Goal: Task Accomplishment & Management: Manage account settings

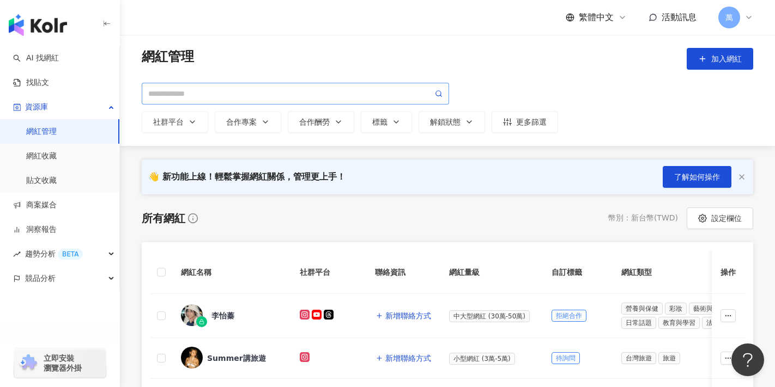
click at [208, 85] on span at bounding box center [295, 94] width 307 height 22
paste input "**********"
type input "**********"
click at [229, 97] on input "**********" at bounding box center [290, 94] width 284 height 12
click at [438, 94] on icon at bounding box center [439, 94] width 8 height 8
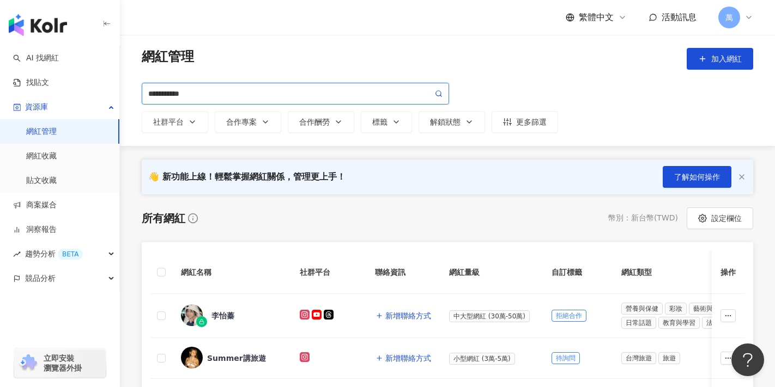
click at [225, 94] on input "**********" at bounding box center [290, 94] width 284 height 12
click at [55, 56] on link "AI 找網紅" at bounding box center [36, 58] width 46 height 11
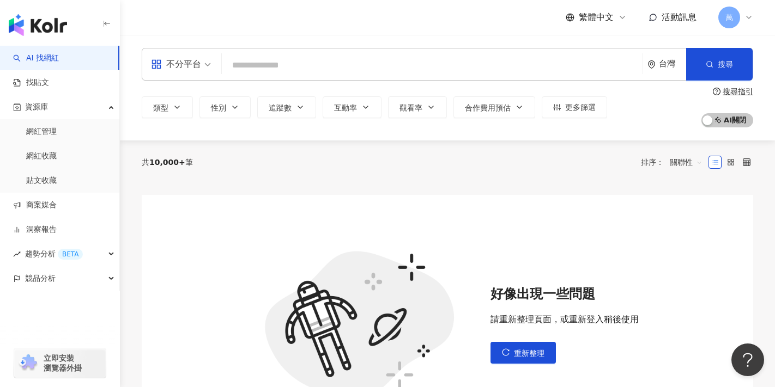
click at [342, 69] on input "search" at bounding box center [432, 65] width 412 height 21
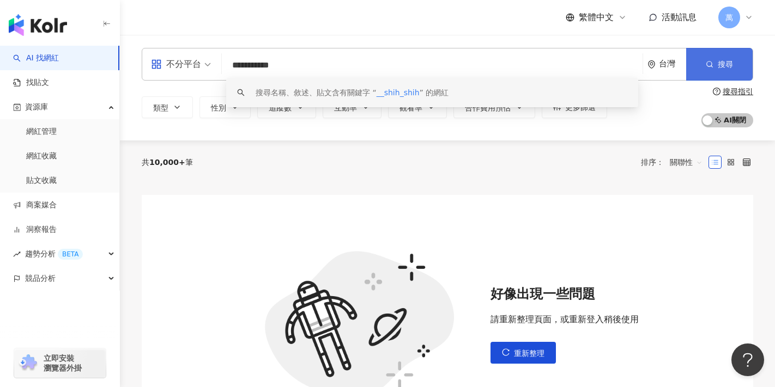
type input "**********"
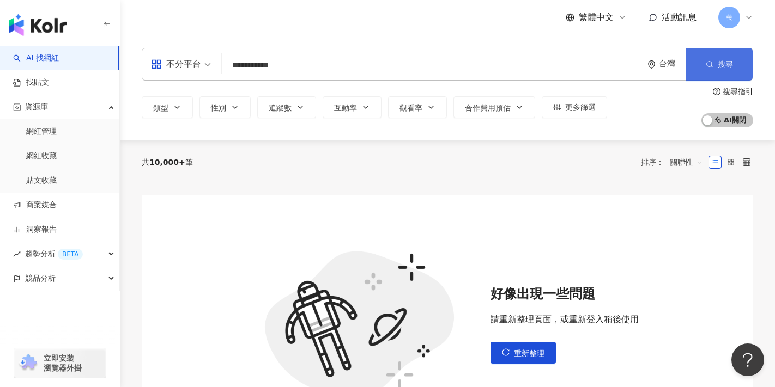
click at [718, 66] on span "搜尋" at bounding box center [725, 64] width 15 height 9
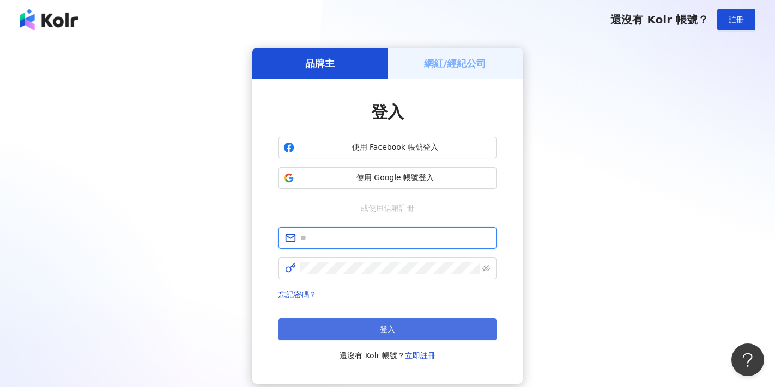
type input "**********"
click at [402, 329] on button "登入" at bounding box center [387, 330] width 218 height 22
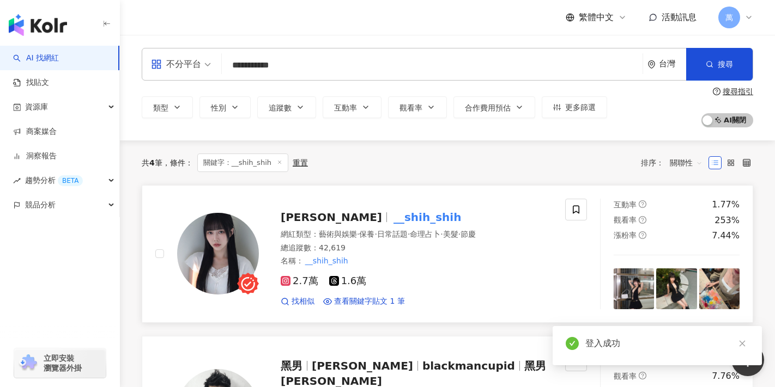
click at [295, 218] on span "[PERSON_NAME]" at bounding box center [331, 217] width 101 height 13
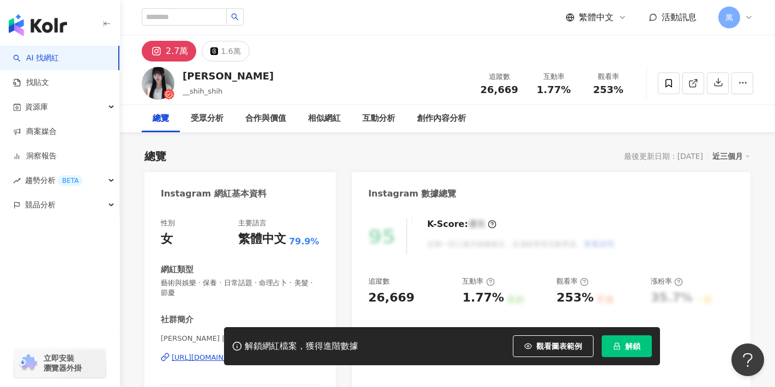
click at [109, 21] on icon "button" at bounding box center [106, 24] width 9 height 9
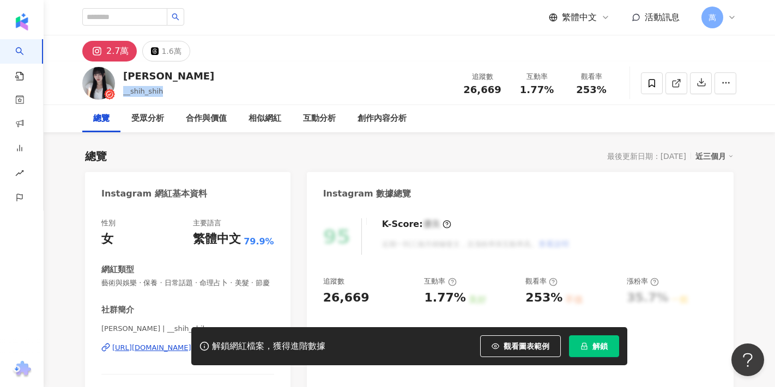
drag, startPoint x: 121, startPoint y: 93, endPoint x: 174, endPoint y: 94, distance: 52.9
click at [174, 94] on div "文婷 __shih_shih 追蹤數 26,669 互動率 1.77% 觀看率 253%" at bounding box center [408, 83] width 697 height 43
copy span "__shih_shih"
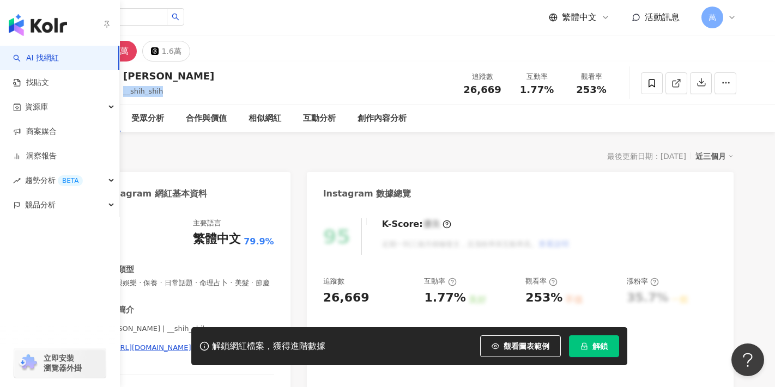
click at [38, 61] on link "AI 找網紅" at bounding box center [36, 58] width 46 height 11
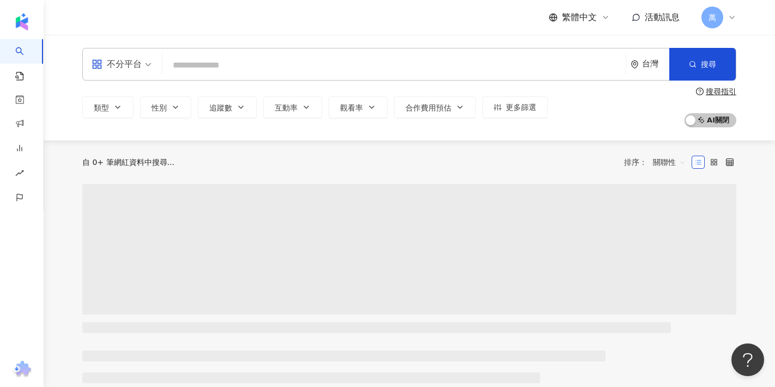
click at [243, 65] on input "search" at bounding box center [394, 65] width 454 height 21
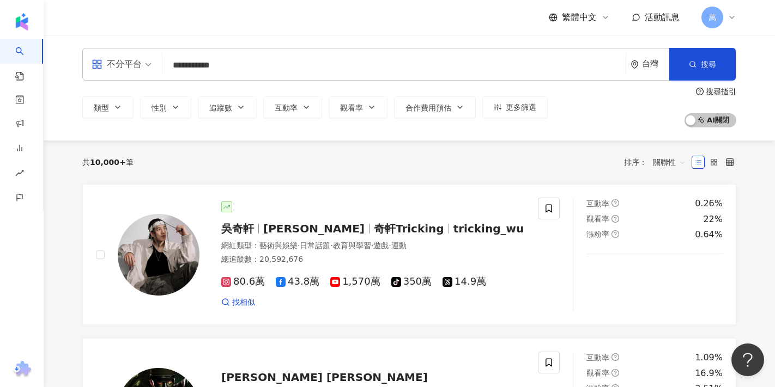
type input "**********"
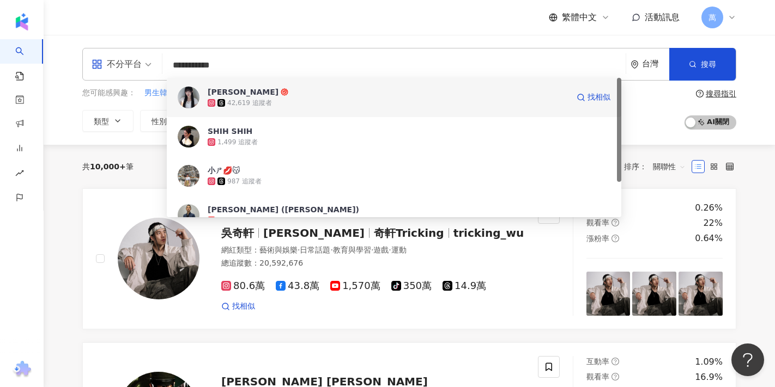
click at [280, 96] on span "[PERSON_NAME]" at bounding box center [388, 92] width 361 height 11
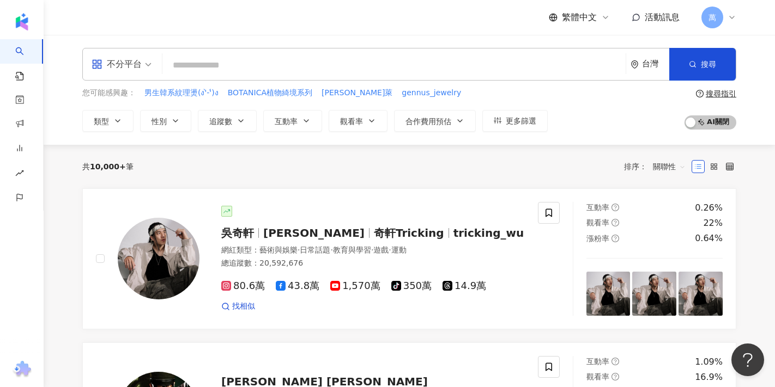
click at [394, 67] on input "search" at bounding box center [394, 65] width 454 height 21
paste input "**********"
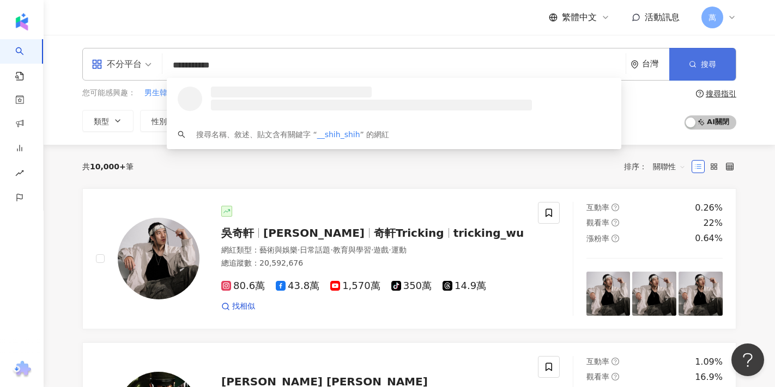
type input "**********"
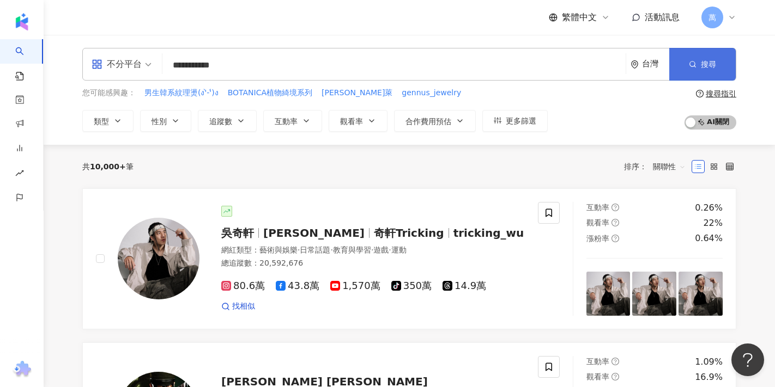
click at [686, 61] on button "搜尋" at bounding box center [702, 64] width 66 height 33
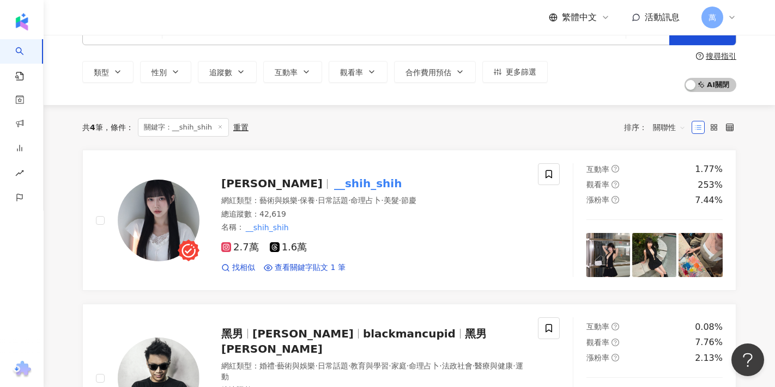
scroll to position [44, 0]
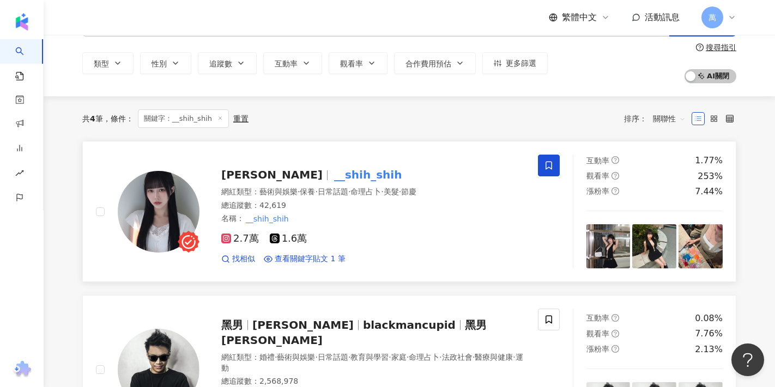
click at [552, 164] on icon at bounding box center [549, 166] width 10 height 10
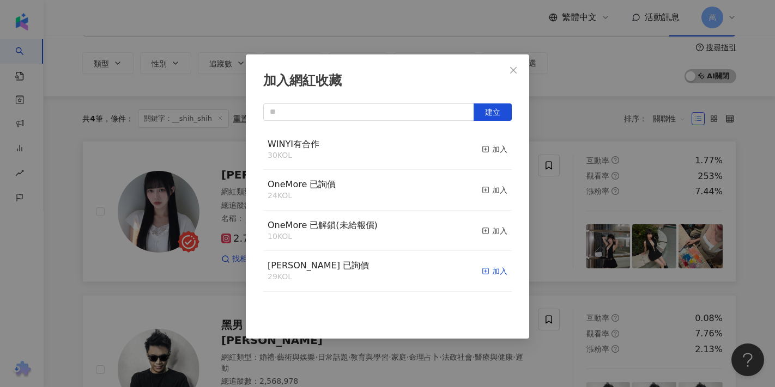
click at [489, 271] on div "加入" at bounding box center [495, 271] width 26 height 12
click at [515, 66] on icon "close" at bounding box center [513, 70] width 9 height 9
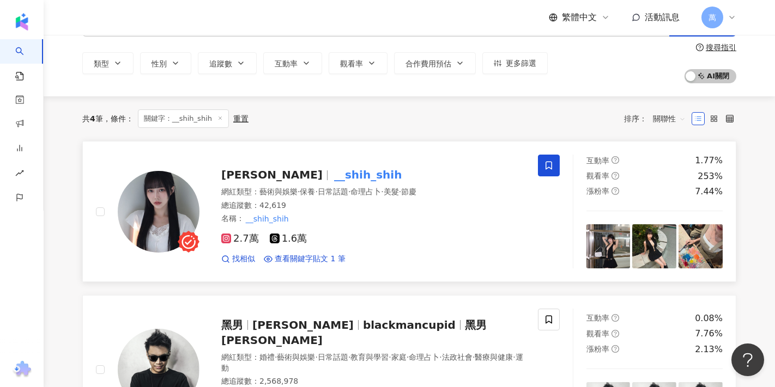
click at [332, 176] on mark "__shih_shih" at bounding box center [368, 174] width 72 height 17
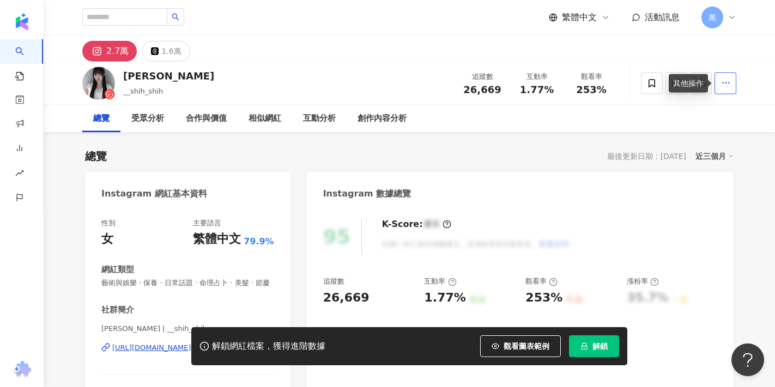
click at [726, 87] on icon "button" at bounding box center [726, 83] width 10 height 10
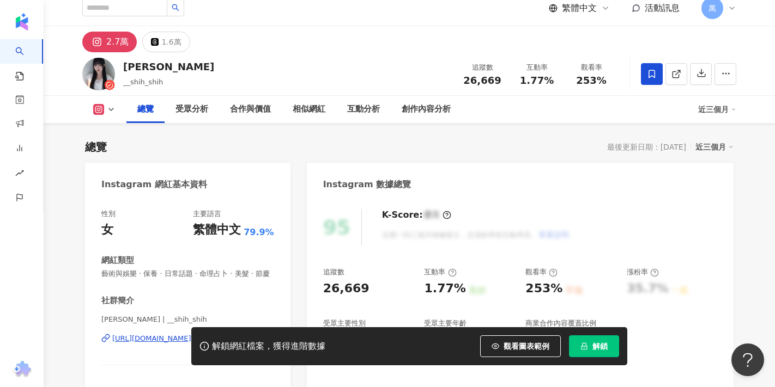
scroll to position [10, 0]
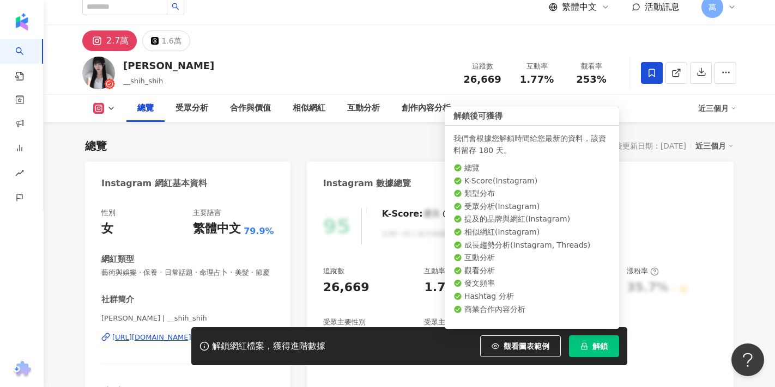
click at [592, 350] on button "解鎖" at bounding box center [594, 347] width 50 height 22
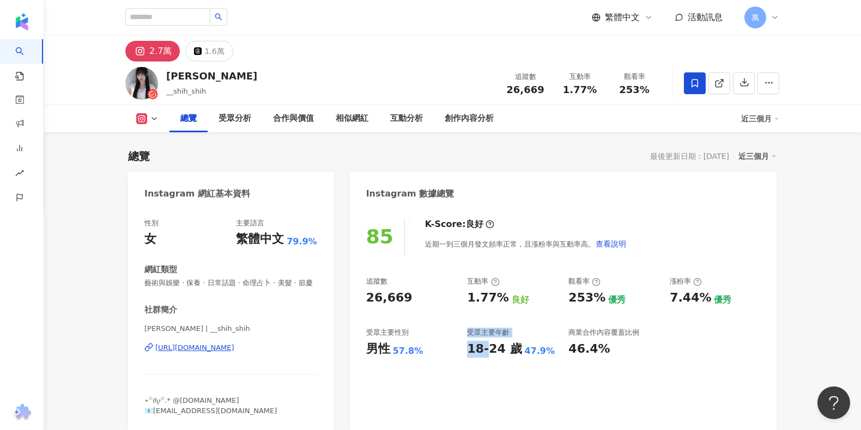
drag, startPoint x: 466, startPoint y: 336, endPoint x: 488, endPoint y: 332, distance: 22.1
click at [488, 333] on div "追蹤數 26,669 互動率 1.77% 良好 觀看率 253% 優秀 漲粉率 7.44% 優秀 受眾主要性別 男性 57.8% 受眾主要年齡 18-24 歲…" at bounding box center [563, 317] width 394 height 81
click at [564, 308] on div "追蹤數 26,669 互動率 1.77% 良好 觀看率 253% 優秀 漲粉率 7.44% 優秀 受眾主要性別 男性 57.8% 受眾主要年齡 18-24 歲…" at bounding box center [563, 317] width 394 height 81
click at [184, 93] on span "__shih_shih" at bounding box center [186, 91] width 40 height 8
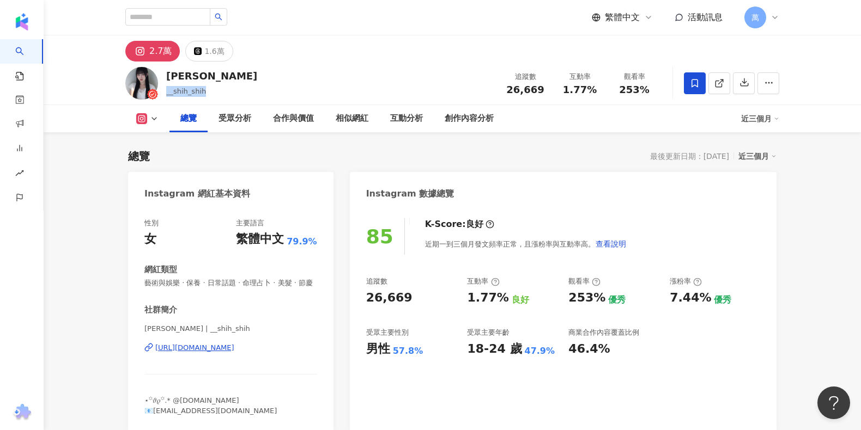
click at [184, 93] on span "__shih_shih" at bounding box center [186, 91] width 40 height 8
copy div "__shih_shih"
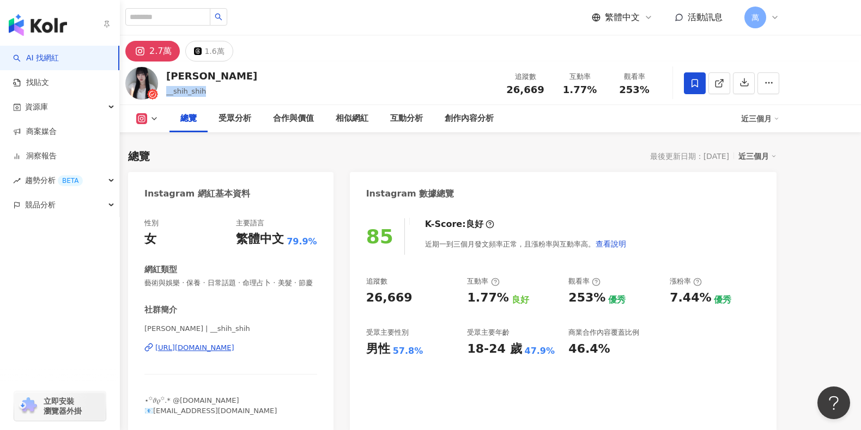
click at [59, 57] on link "AI 找網紅" at bounding box center [36, 58] width 46 height 11
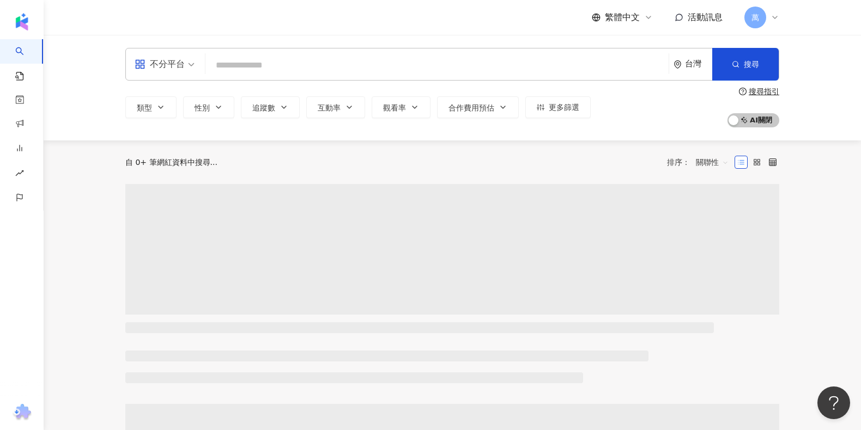
click at [317, 69] on input "search" at bounding box center [437, 65] width 454 height 21
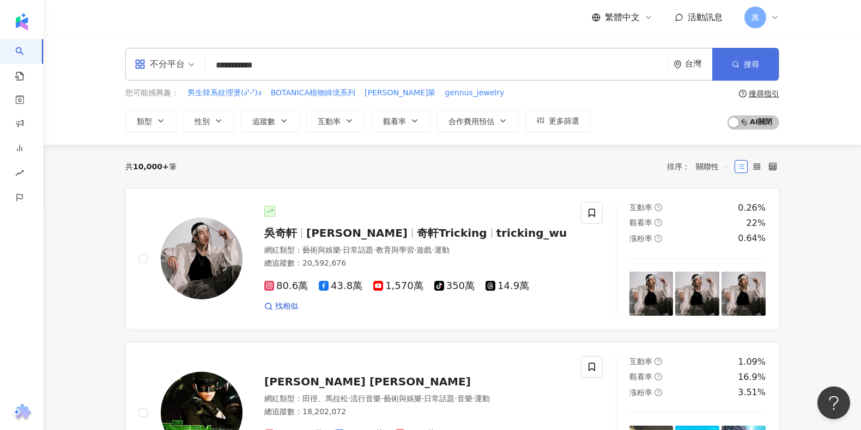
type input "**********"
click at [729, 69] on button "搜尋" at bounding box center [745, 64] width 66 height 33
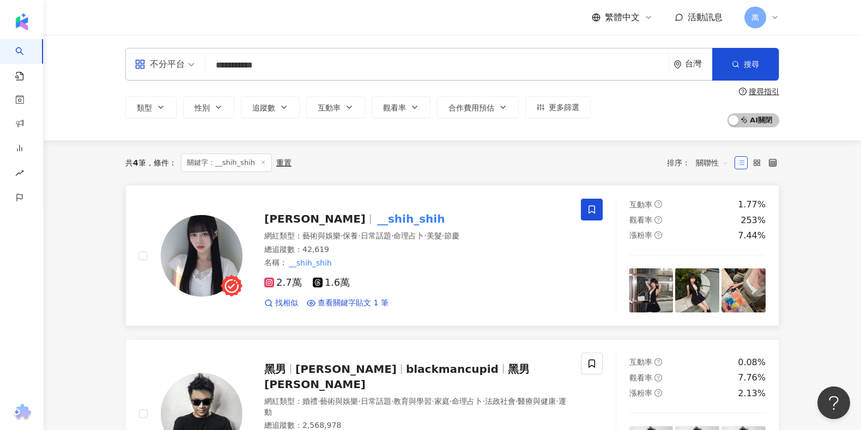
click at [375, 217] on mark "__shih_shih" at bounding box center [411, 218] width 72 height 17
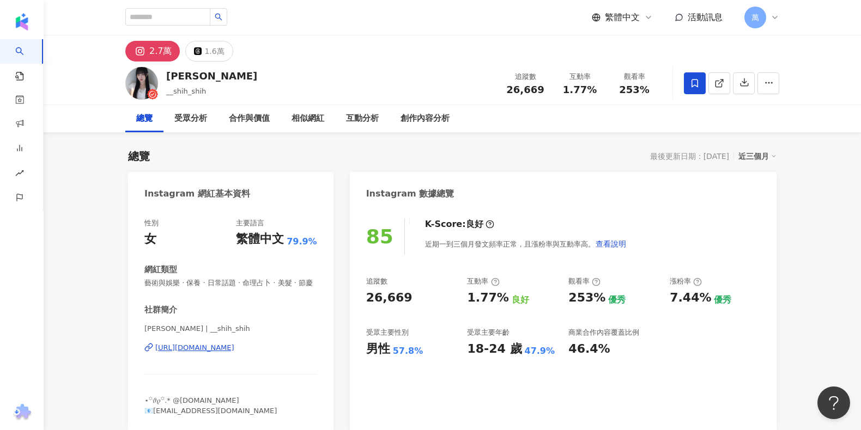
click at [689, 88] on span at bounding box center [695, 83] width 22 height 22
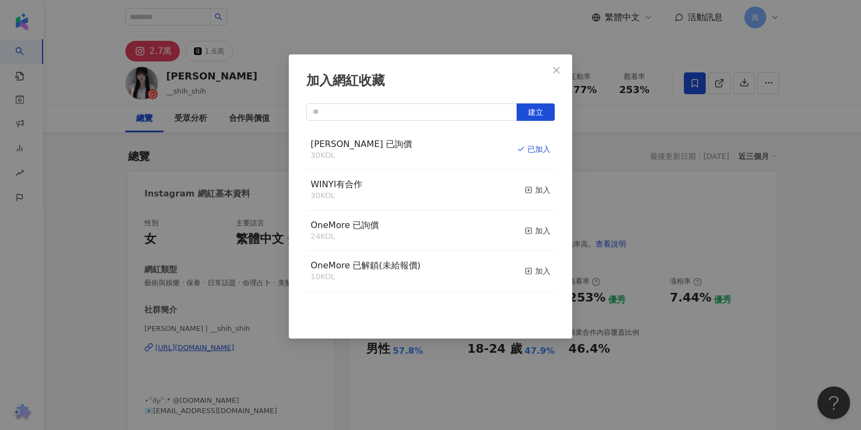
click at [554, 71] on icon "close" at bounding box center [556, 70] width 9 height 9
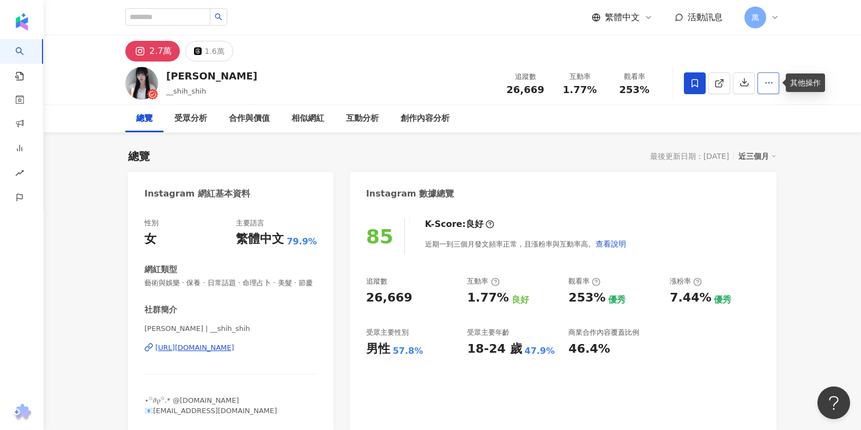
click at [765, 79] on icon "button" at bounding box center [769, 83] width 10 height 10
click at [469, 153] on div "總覽 最後更新日期：[DATE] 近三個月" at bounding box center [452, 156] width 648 height 15
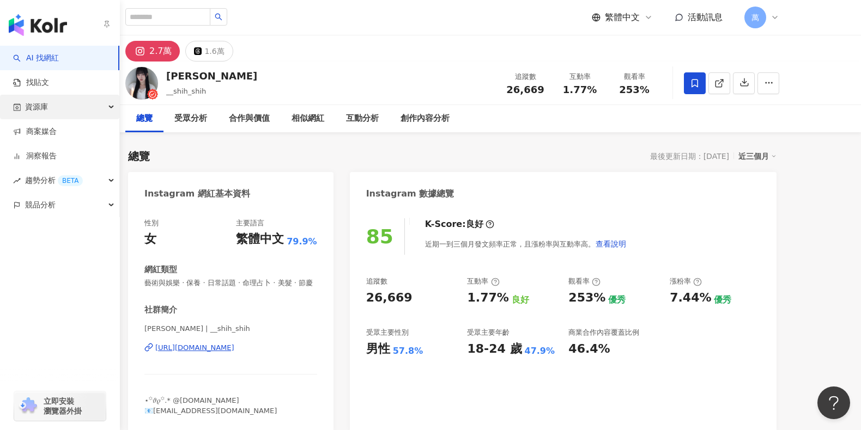
click at [56, 110] on div "資源庫" at bounding box center [59, 107] width 119 height 25
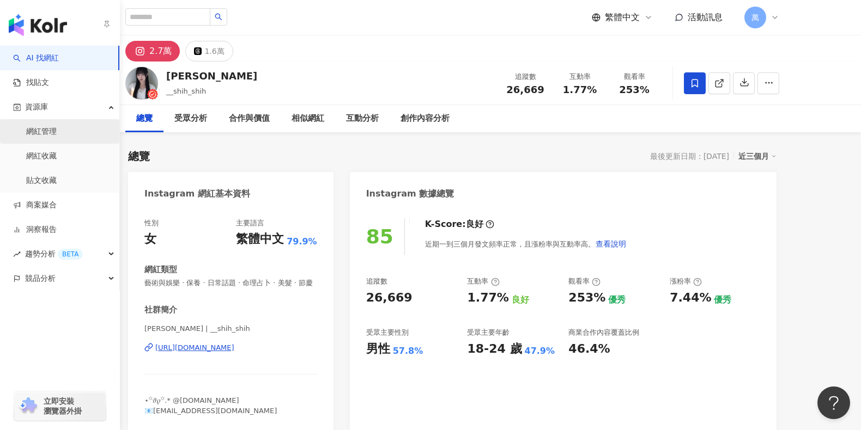
click at [51, 126] on link "網紅管理" at bounding box center [41, 131] width 31 height 11
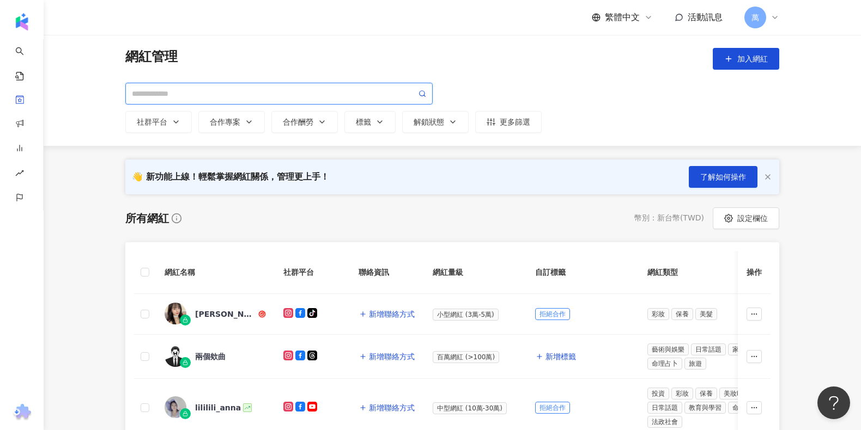
click at [276, 93] on input "search" at bounding box center [274, 94] width 284 height 12
paste input "**********"
type input "**********"
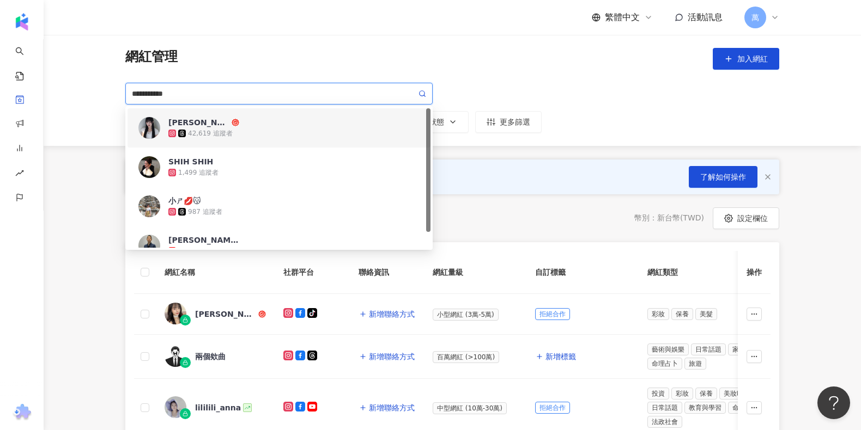
click at [290, 121] on div "[PERSON_NAME] 42,619 追蹤者" at bounding box center [293, 128] width 251 height 22
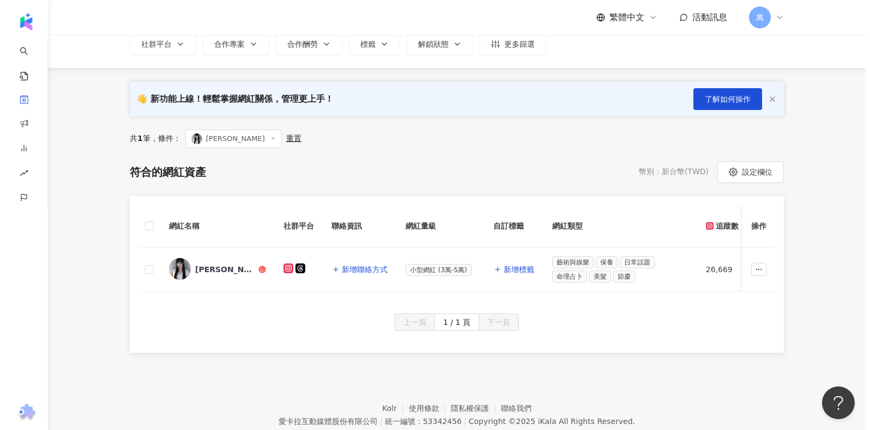
scroll to position [79, 0]
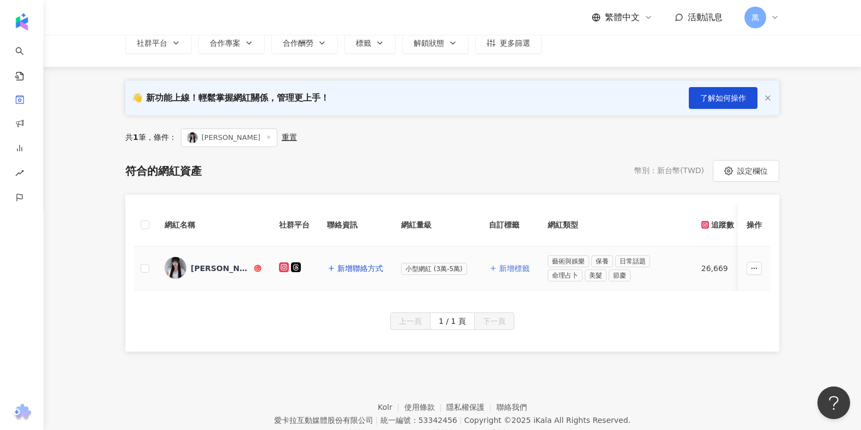
click at [516, 266] on span "新增標籤" at bounding box center [514, 268] width 31 height 9
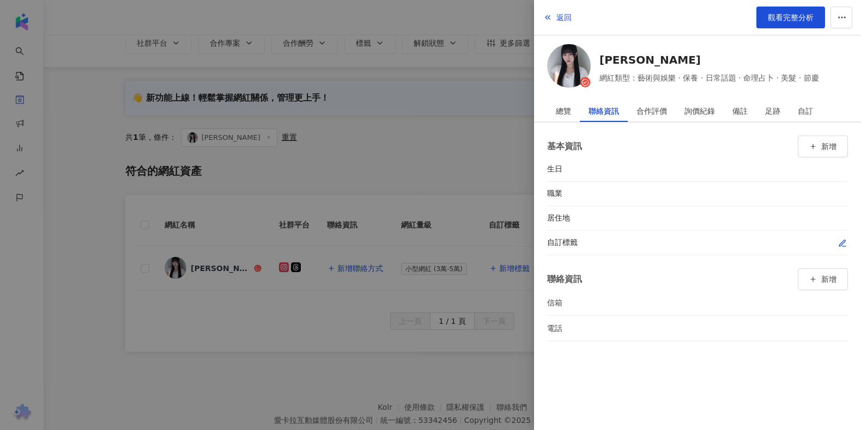
click at [842, 242] on icon "button" at bounding box center [842, 243] width 6 height 6
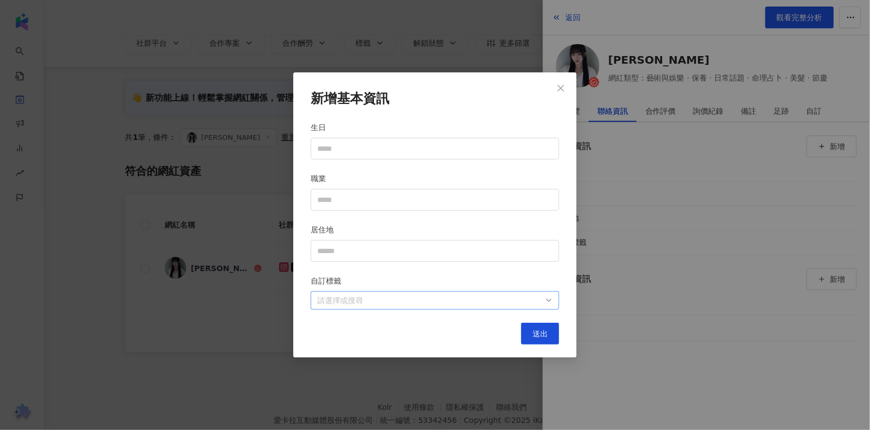
click at [374, 299] on div at bounding box center [429, 300] width 233 height 8
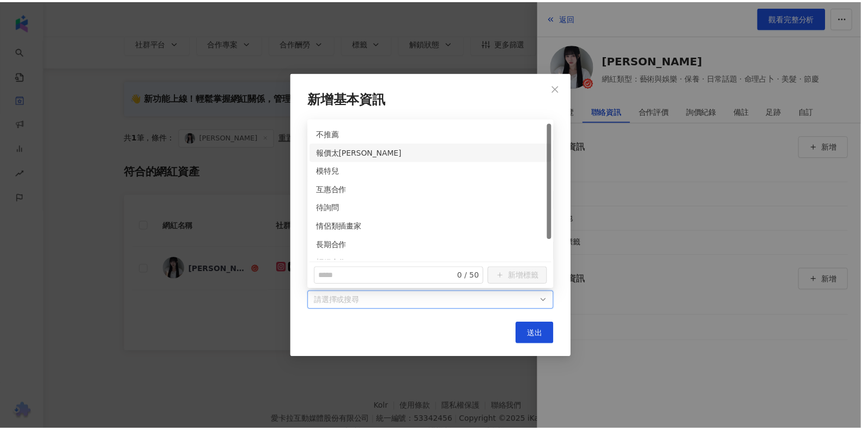
scroll to position [15, 0]
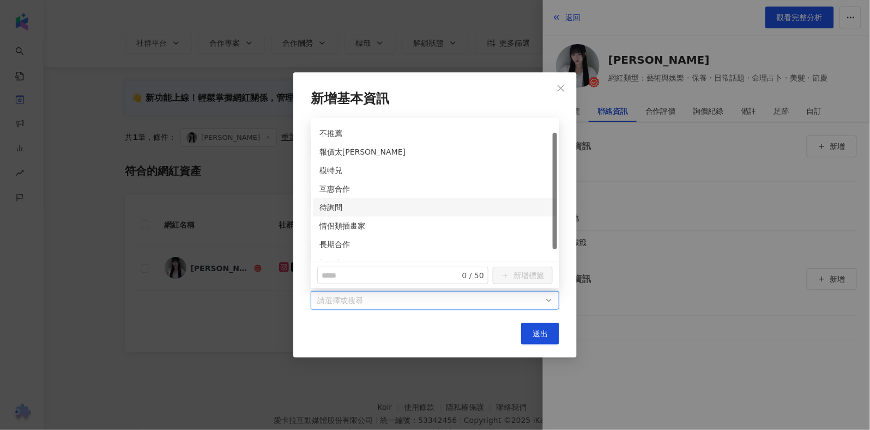
click at [375, 201] on div "待詢問" at bounding box center [435, 207] width 244 height 19
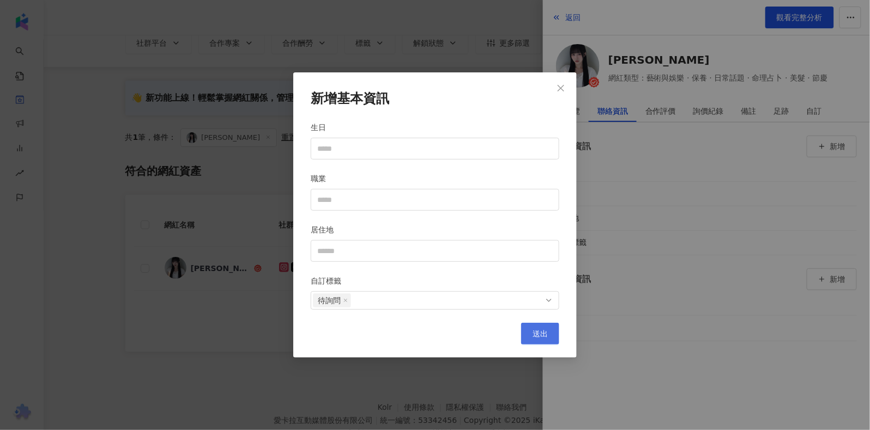
click at [539, 328] on button "送出" at bounding box center [540, 334] width 38 height 22
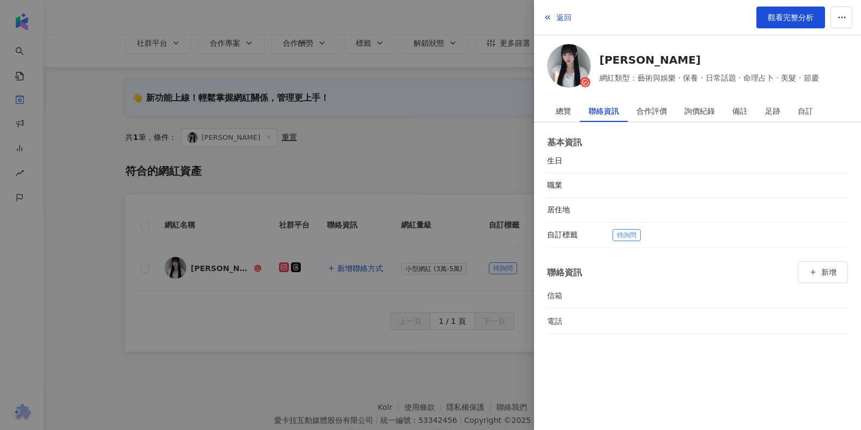
click at [389, 143] on div at bounding box center [430, 215] width 861 height 430
